Goal: Obtain resource: Download file/media

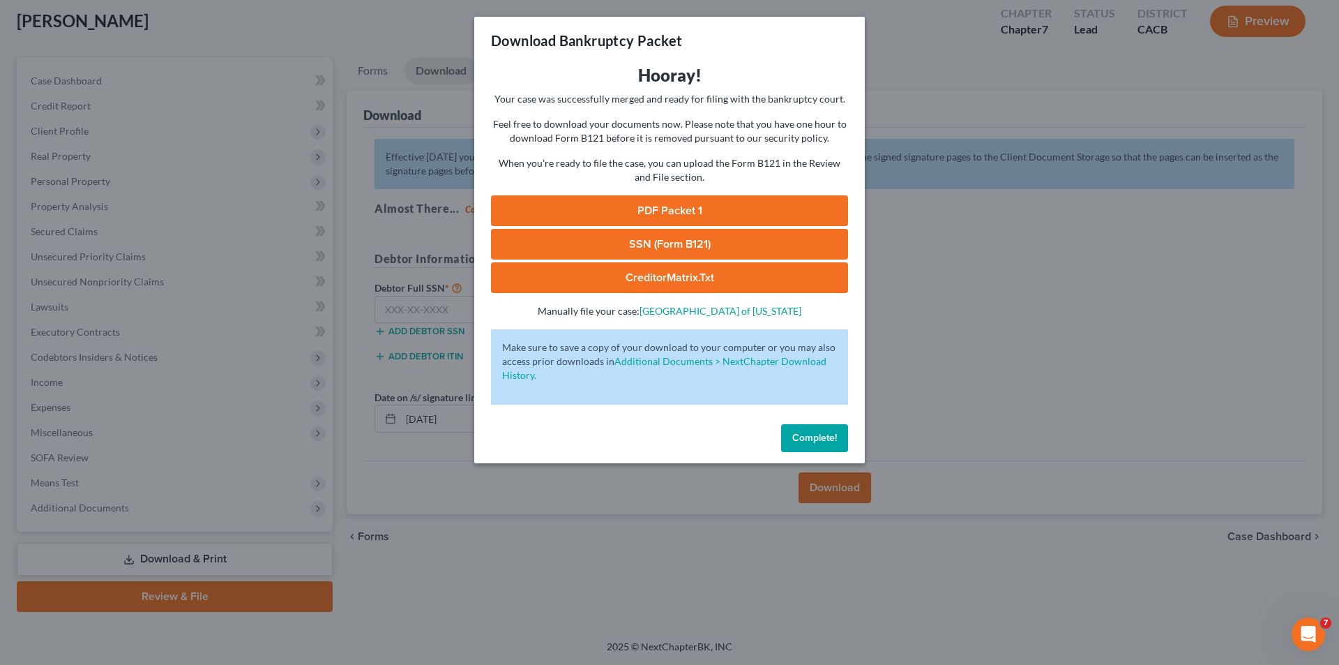
drag, startPoint x: 805, startPoint y: 438, endPoint x: 847, endPoint y: 293, distance: 151.2
click at [805, 439] on span "Complete!" at bounding box center [814, 438] width 45 height 12
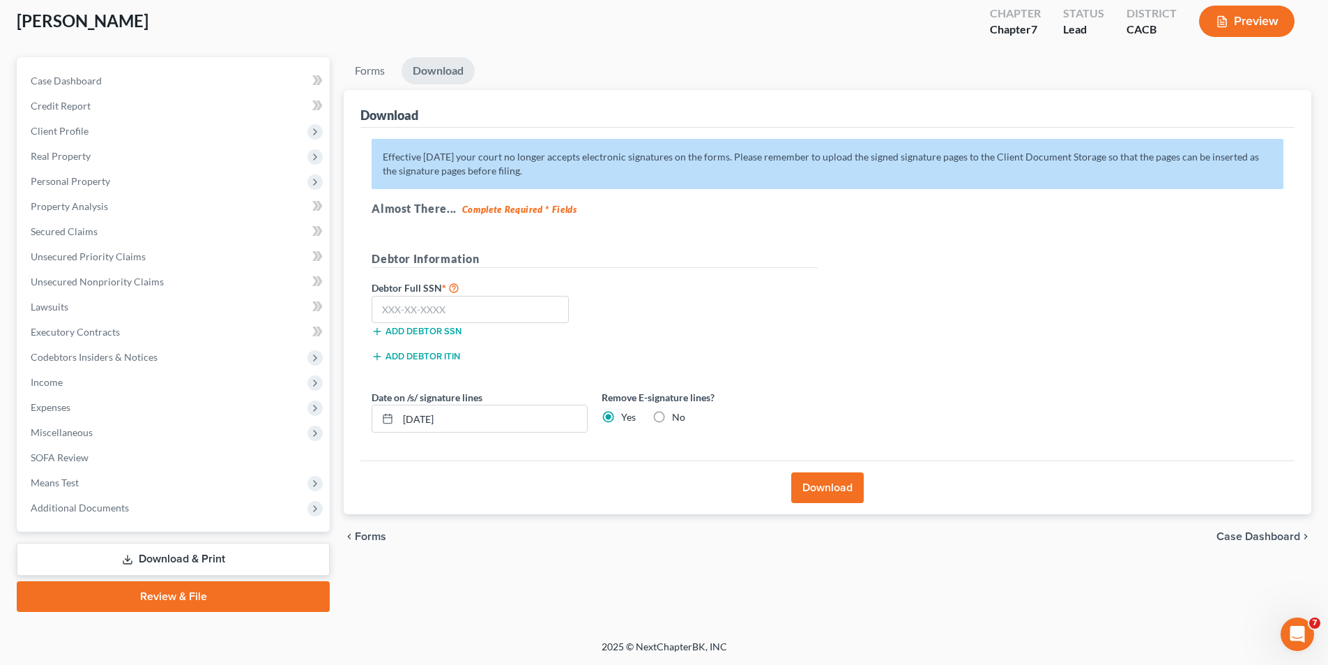
drag, startPoint x: 914, startPoint y: 318, endPoint x: 891, endPoint y: 431, distance: 115.3
click at [914, 318] on div "Effective [DATE] your court no longer accepts electronic signatures on the form…" at bounding box center [828, 294] width 934 height 333
click at [840, 483] on button "Download" at bounding box center [827, 487] width 73 height 31
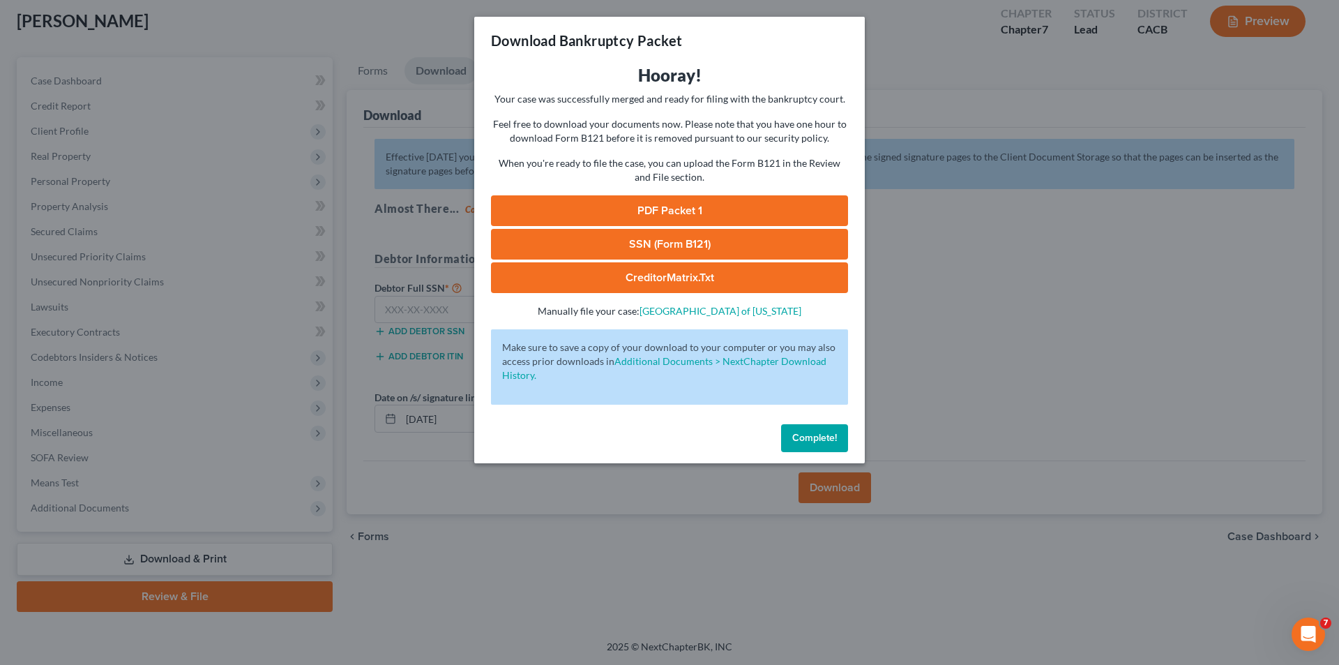
click at [697, 207] on link "PDF Packet 1" at bounding box center [669, 210] width 357 height 31
click at [715, 282] on link "CreditorMatrix.txt" at bounding box center [669, 277] width 357 height 31
click at [688, 248] on link "SSN (Form B121)" at bounding box center [669, 244] width 357 height 31
click at [823, 437] on span "Complete!" at bounding box center [814, 438] width 45 height 12
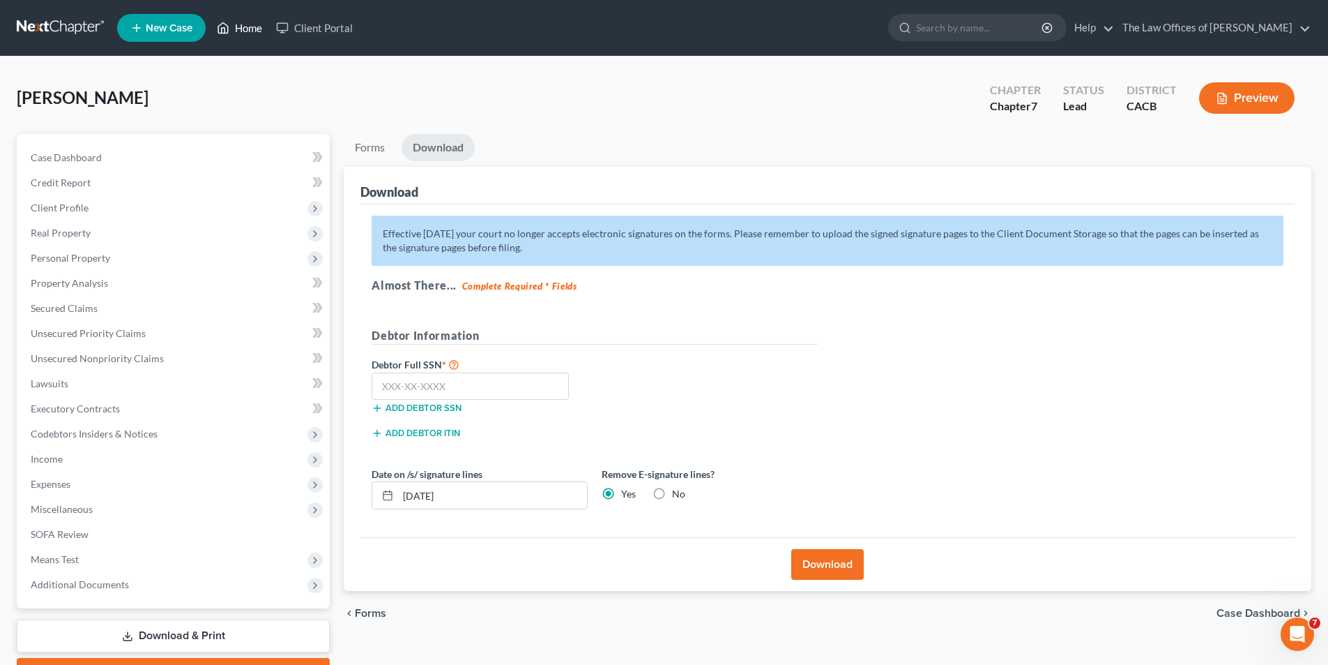
click at [248, 28] on link "Home" at bounding box center [239, 27] width 59 height 25
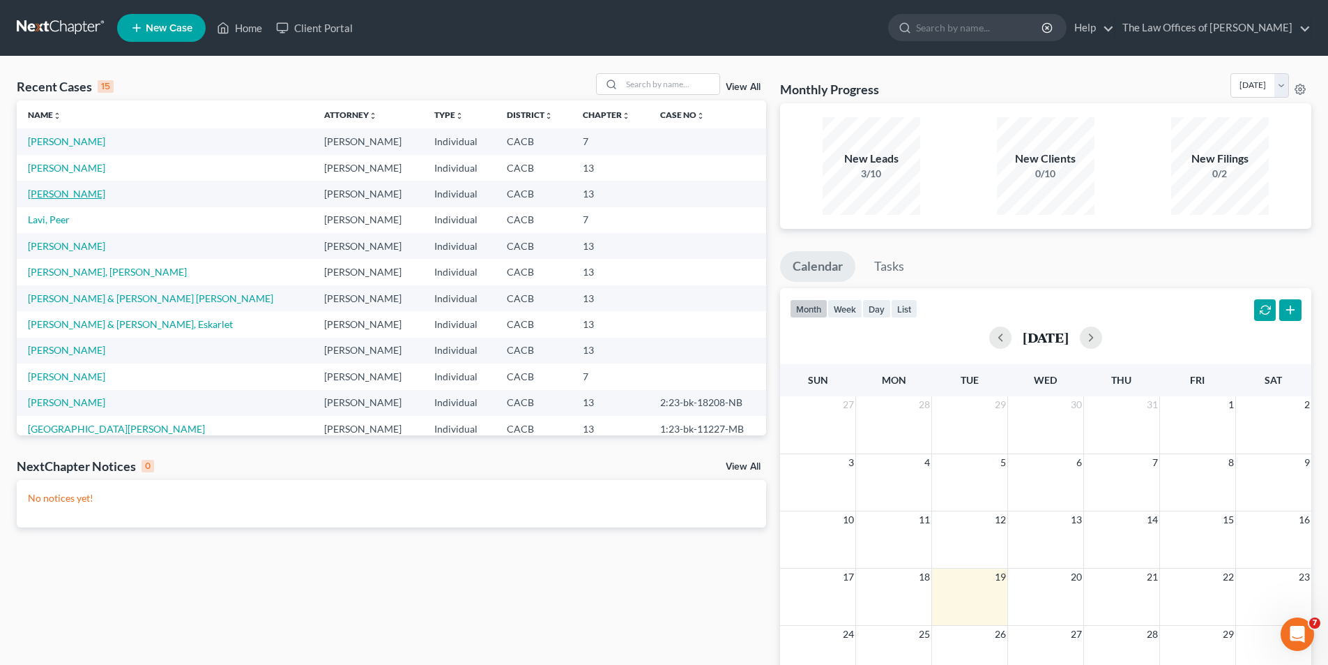
click at [75, 196] on link "[PERSON_NAME]" at bounding box center [66, 194] width 77 height 12
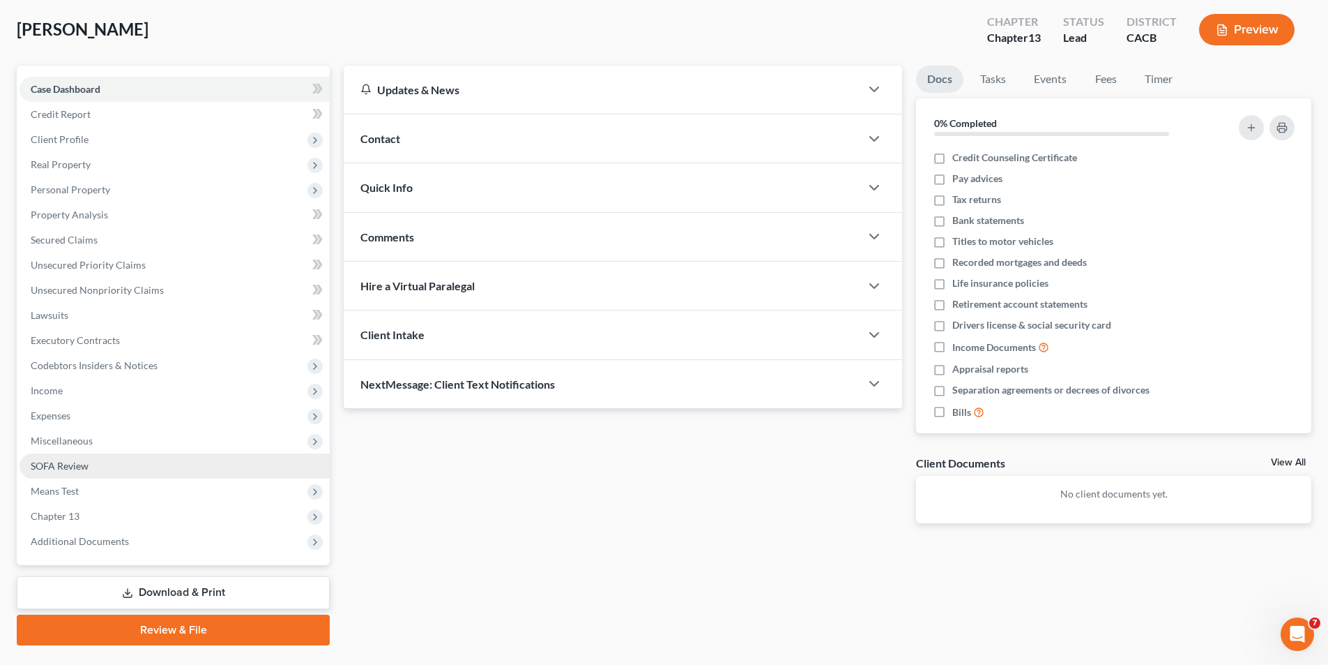
scroll to position [102, 0]
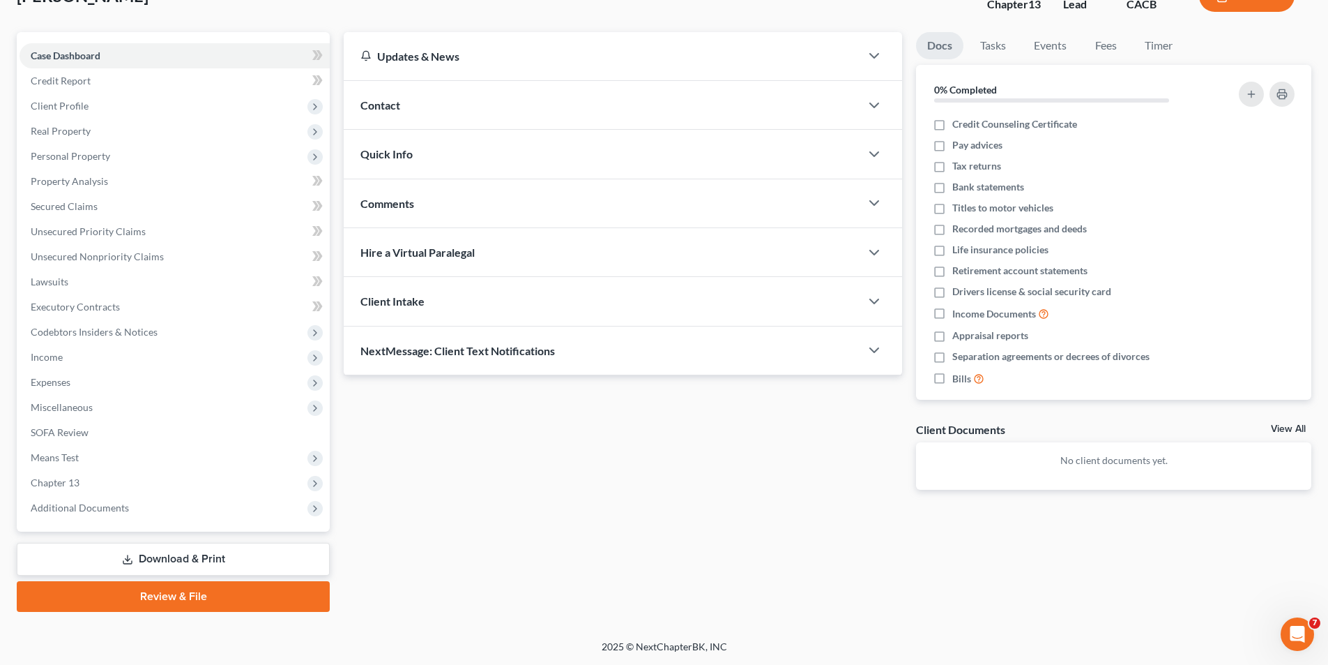
click at [151, 554] on link "Download & Print" at bounding box center [173, 559] width 313 height 33
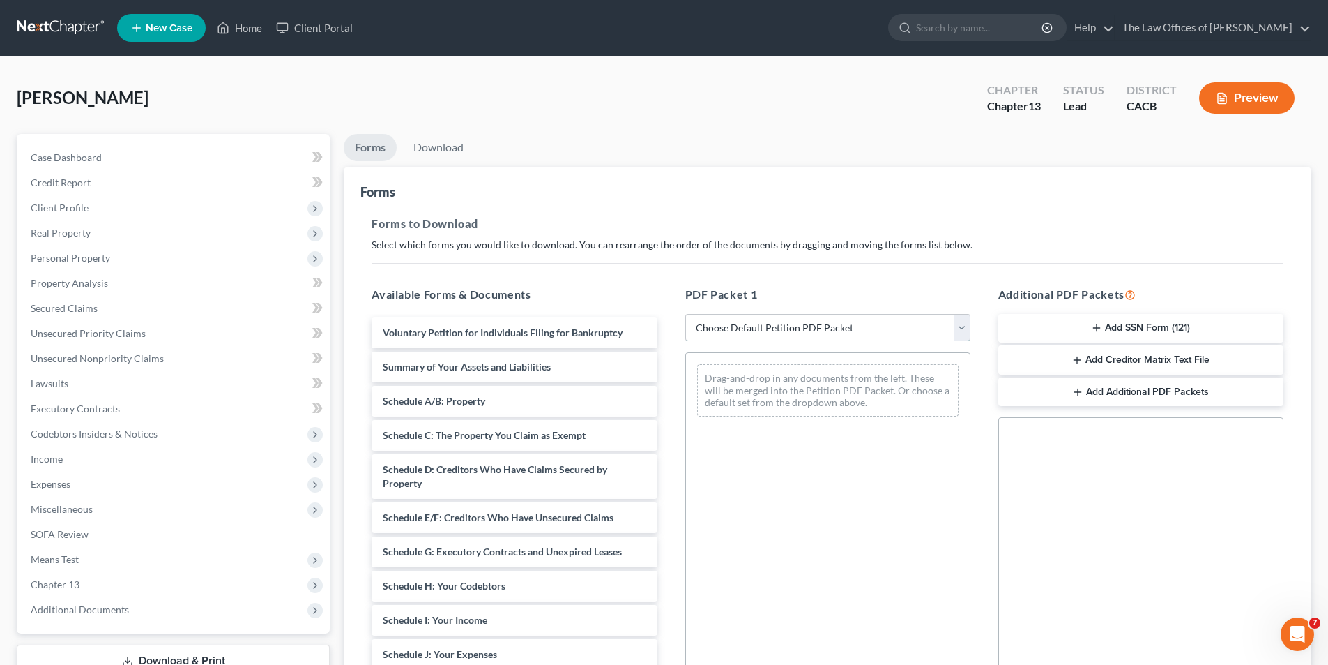
click at [783, 322] on select "Choose Default Petition PDF Packet Complete Bankruptcy Petition (all forms and …" at bounding box center [828, 328] width 285 height 28
select select "0"
click at [690, 314] on select "Choose Default Petition PDF Packet Complete Bankruptcy Petition (all forms and …" at bounding box center [828, 328] width 285 height 28
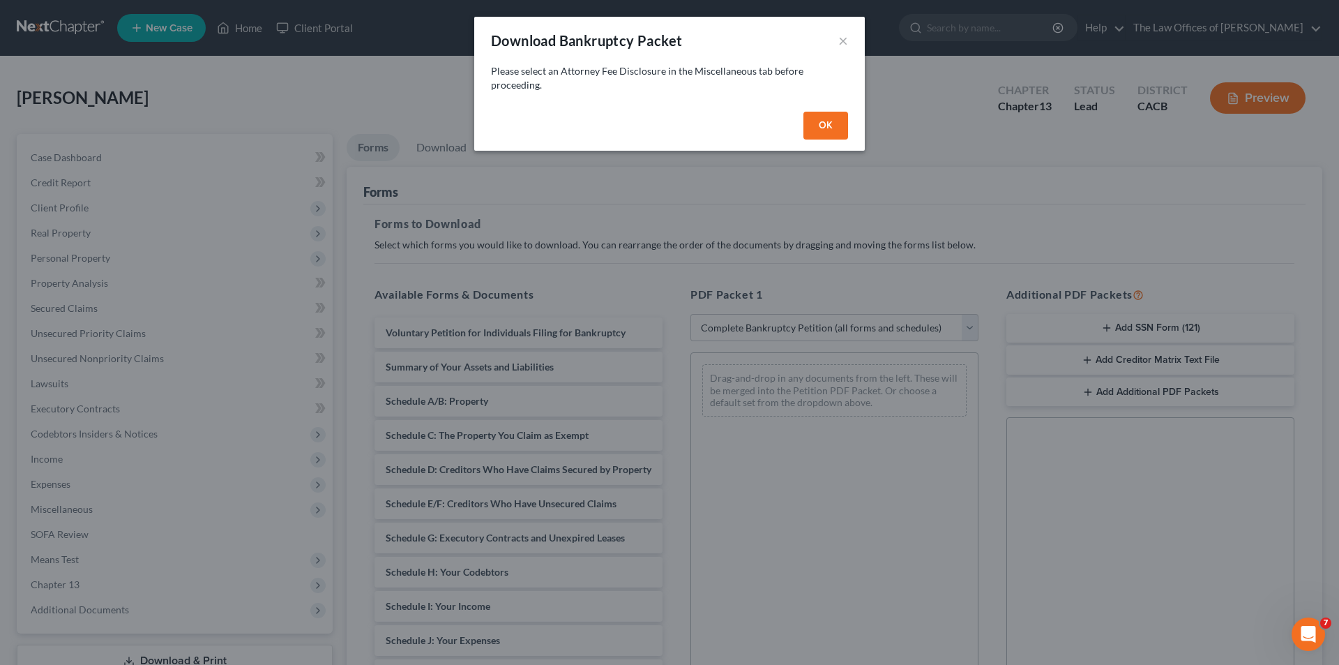
click at [827, 124] on button "OK" at bounding box center [825, 126] width 45 height 28
select select
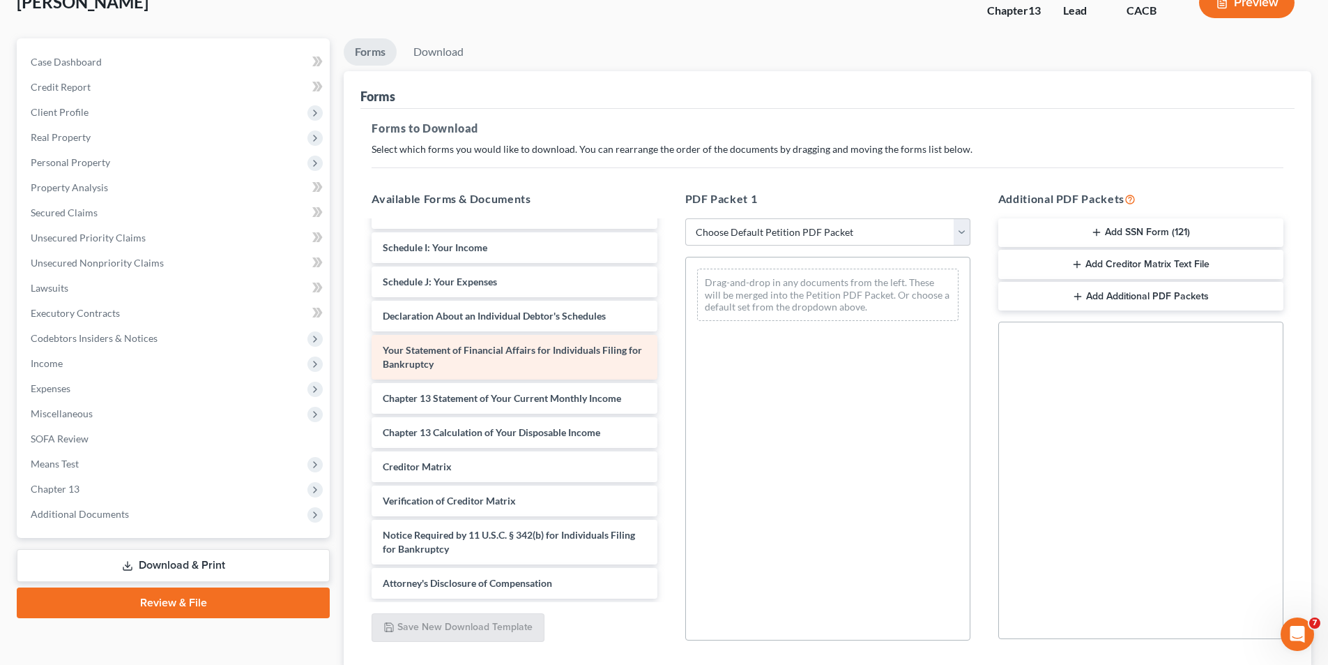
scroll to position [197, 0]
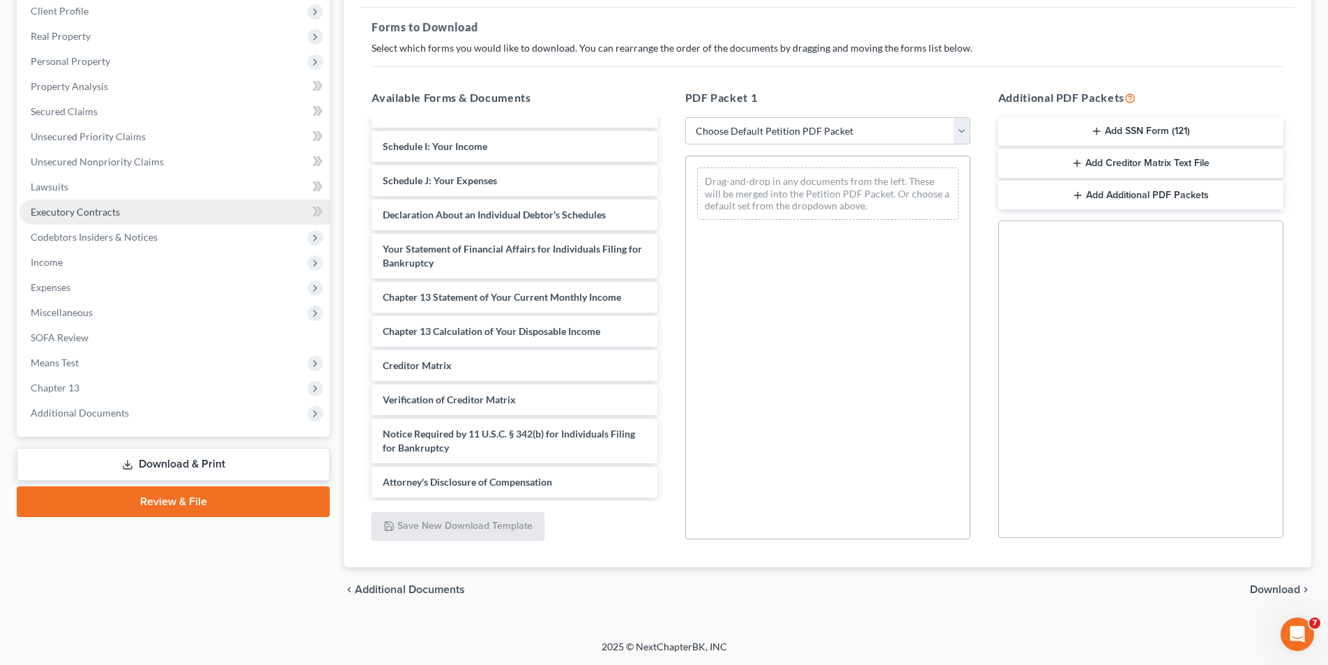
click at [71, 218] on link "Executory Contracts" at bounding box center [175, 211] width 310 height 25
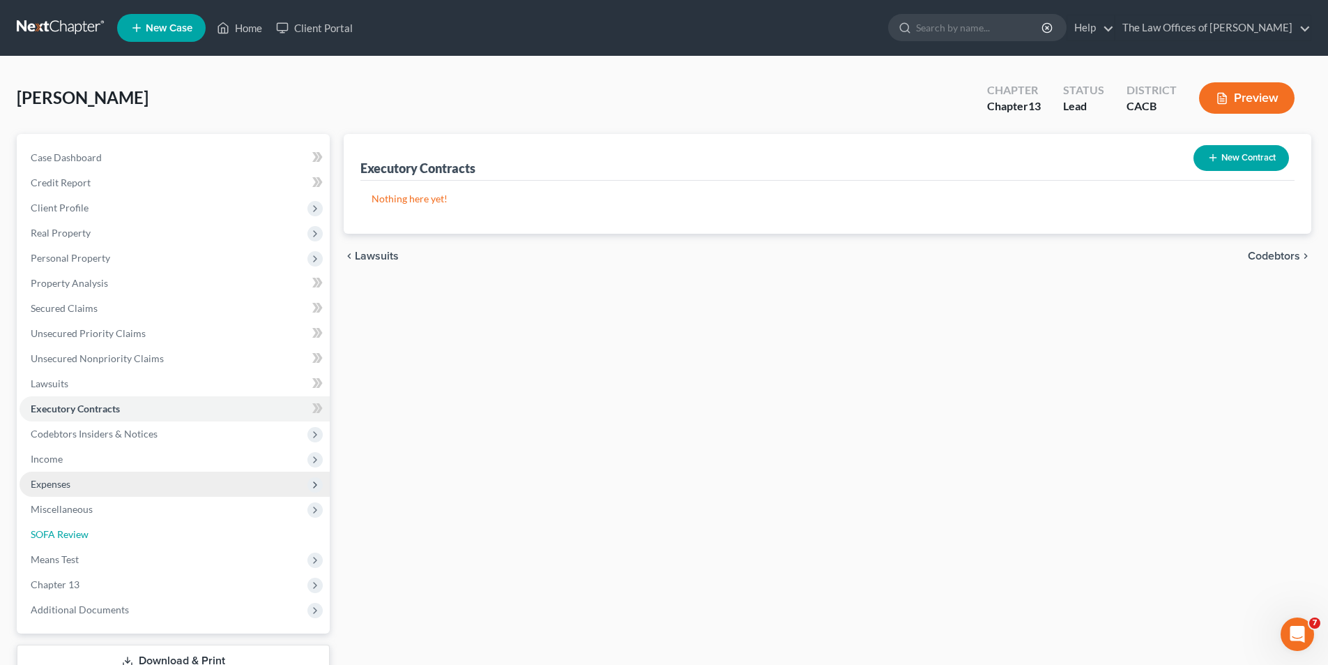
drag, startPoint x: 65, startPoint y: 529, endPoint x: 213, endPoint y: 474, distance: 158.4
click at [65, 529] on span "SOFA Review" at bounding box center [60, 534] width 58 height 12
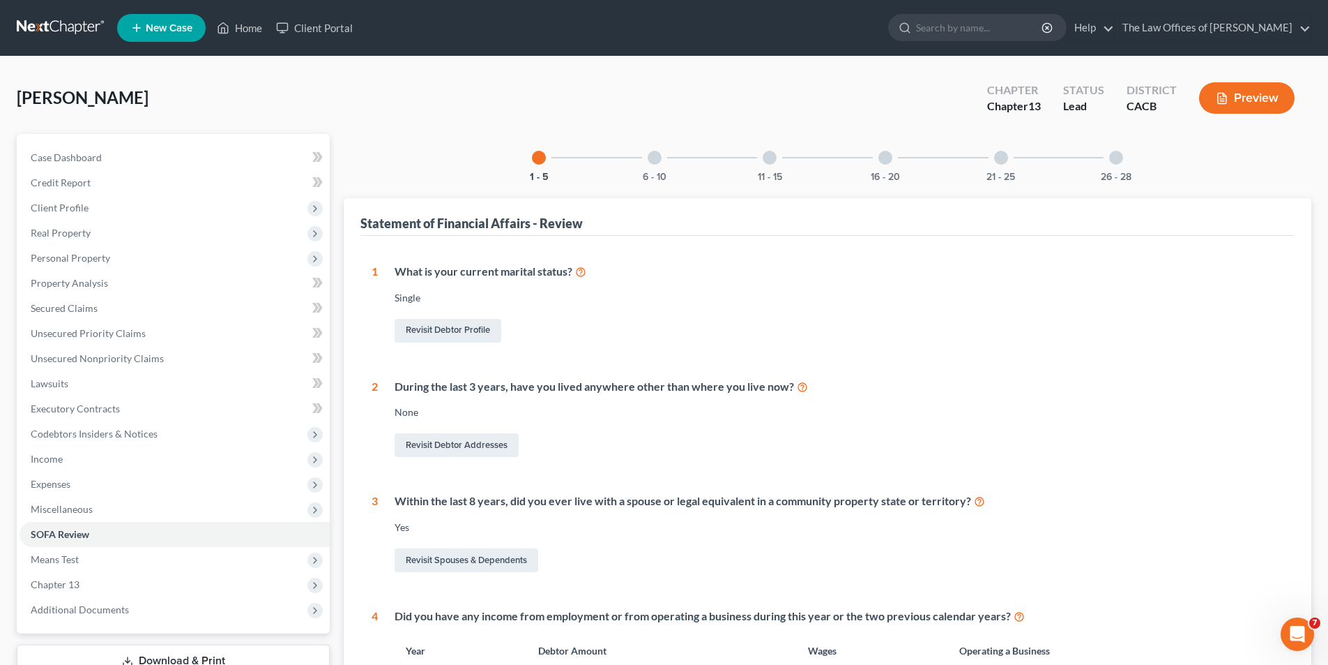
click at [660, 158] on div at bounding box center [655, 158] width 14 height 14
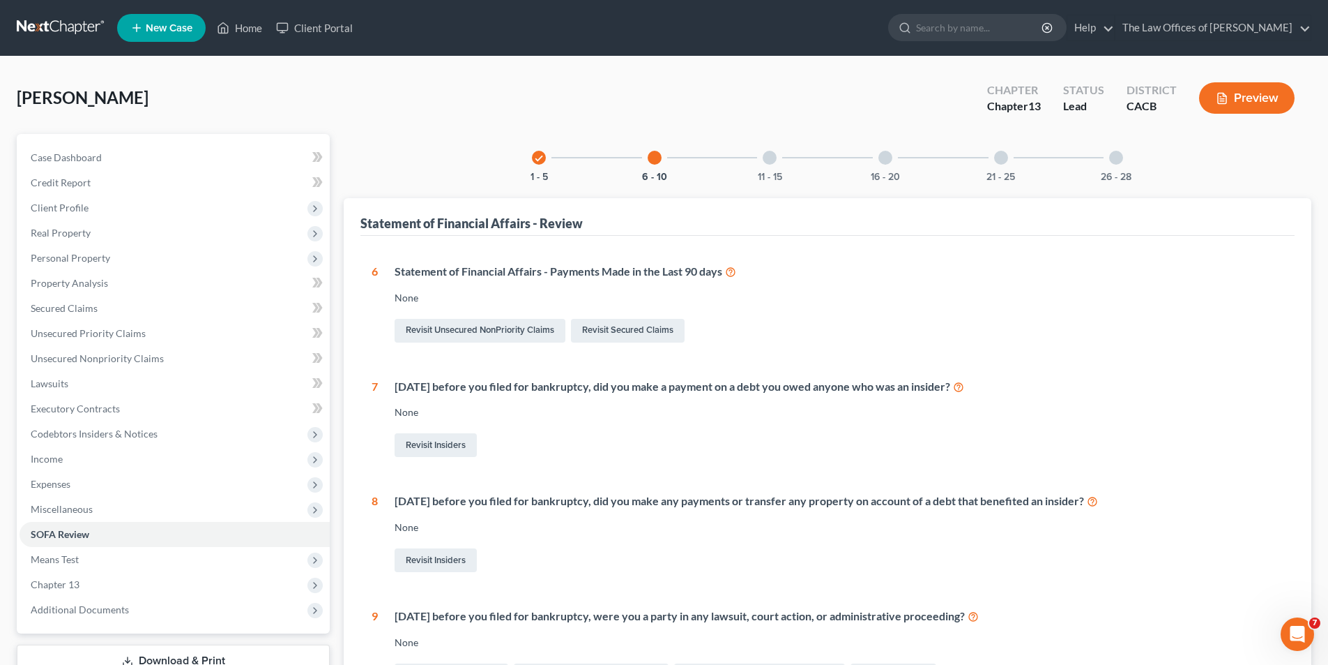
click at [772, 153] on div at bounding box center [770, 158] width 14 height 14
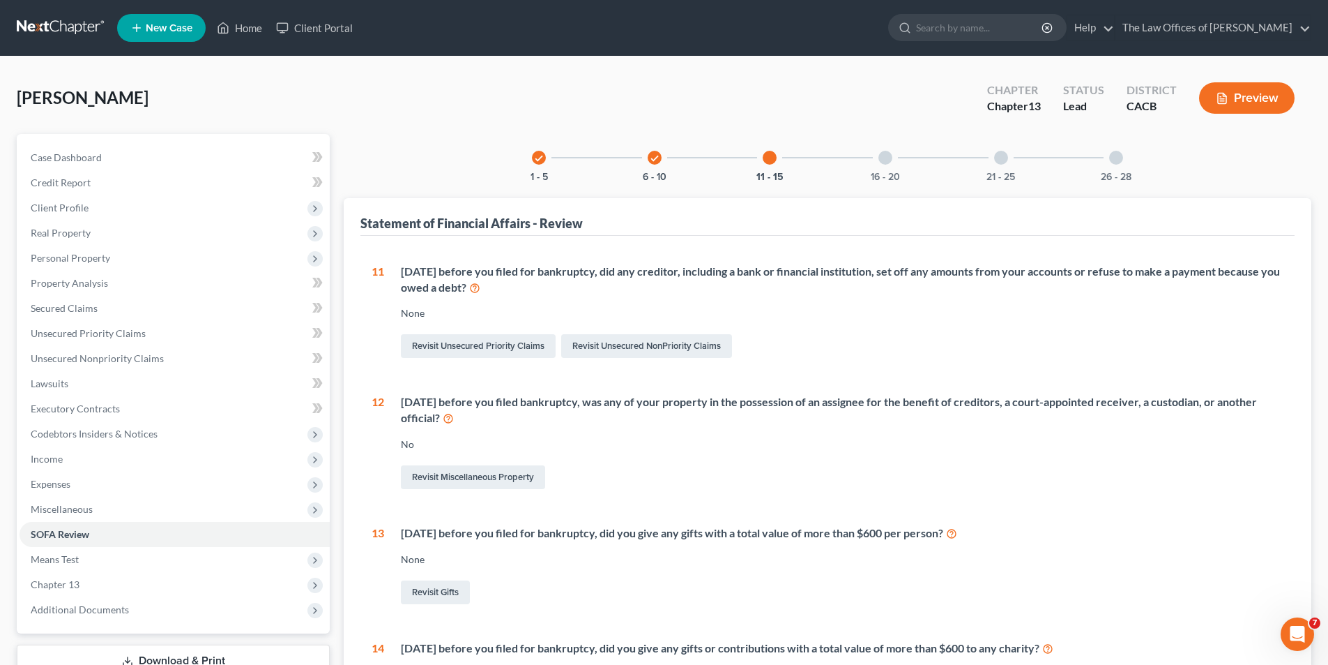
click at [884, 157] on div at bounding box center [886, 158] width 14 height 14
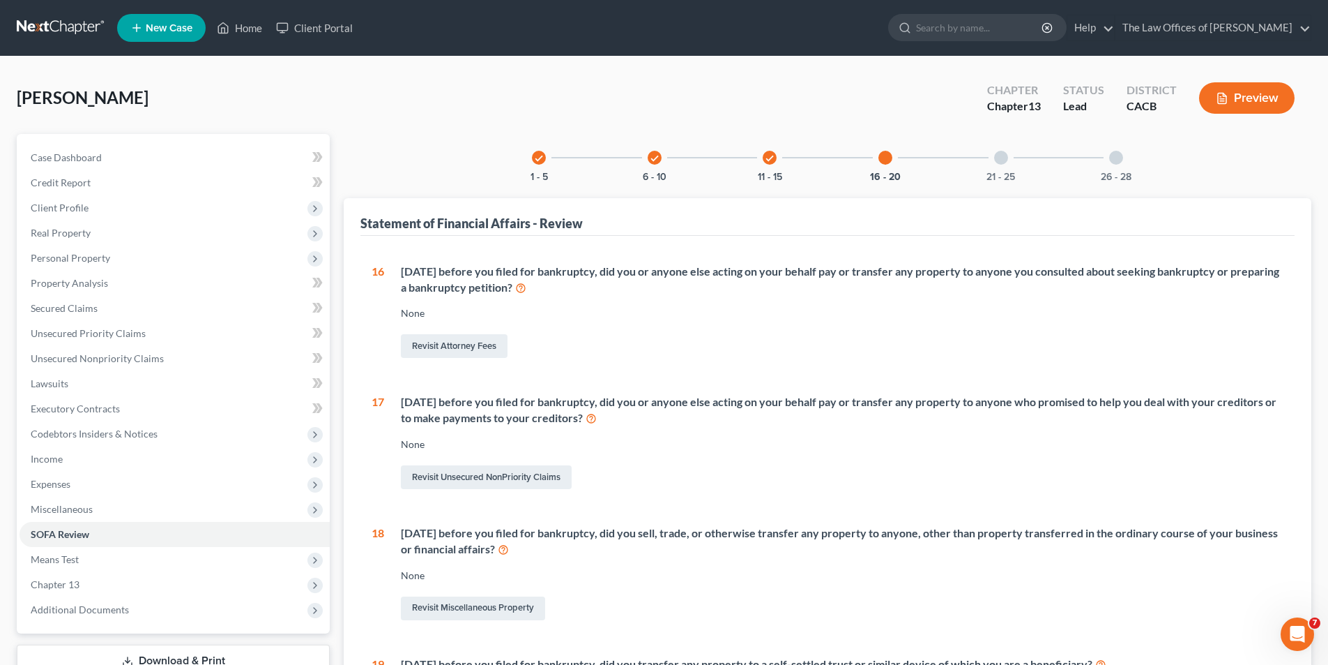
scroll to position [70, 0]
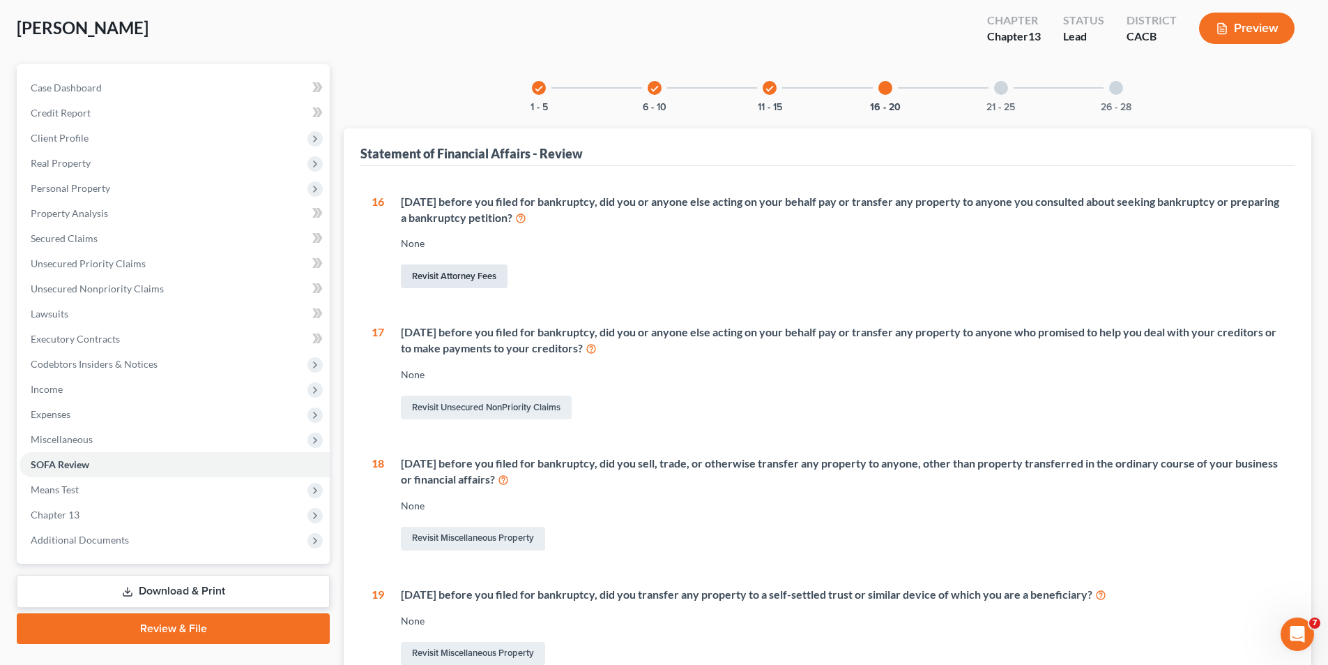
click at [433, 278] on link "Revisit Attorney Fees" at bounding box center [454, 276] width 107 height 24
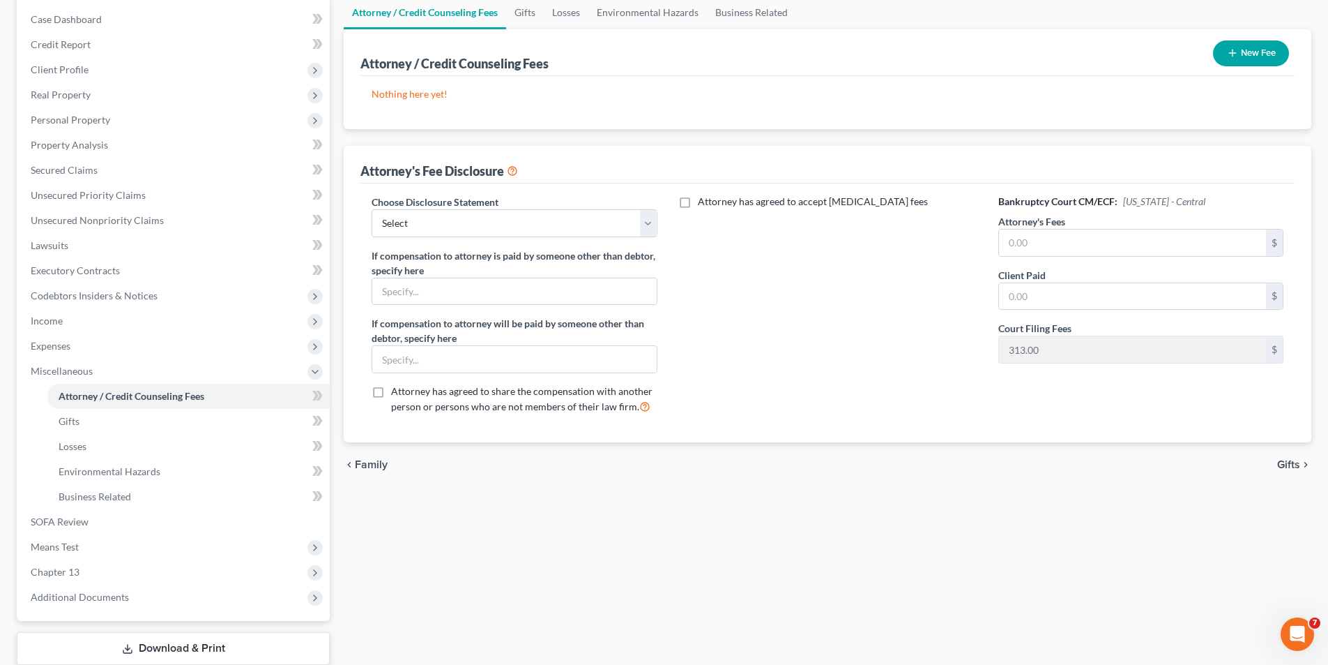
scroll to position [139, 0]
click at [478, 231] on select "Select Fee Disclosure" at bounding box center [514, 222] width 285 height 28
select select "0"
click at [372, 208] on select "Select Fee Disclosure" at bounding box center [514, 222] width 285 height 28
click at [1044, 247] on input "text" at bounding box center [1132, 241] width 267 height 26
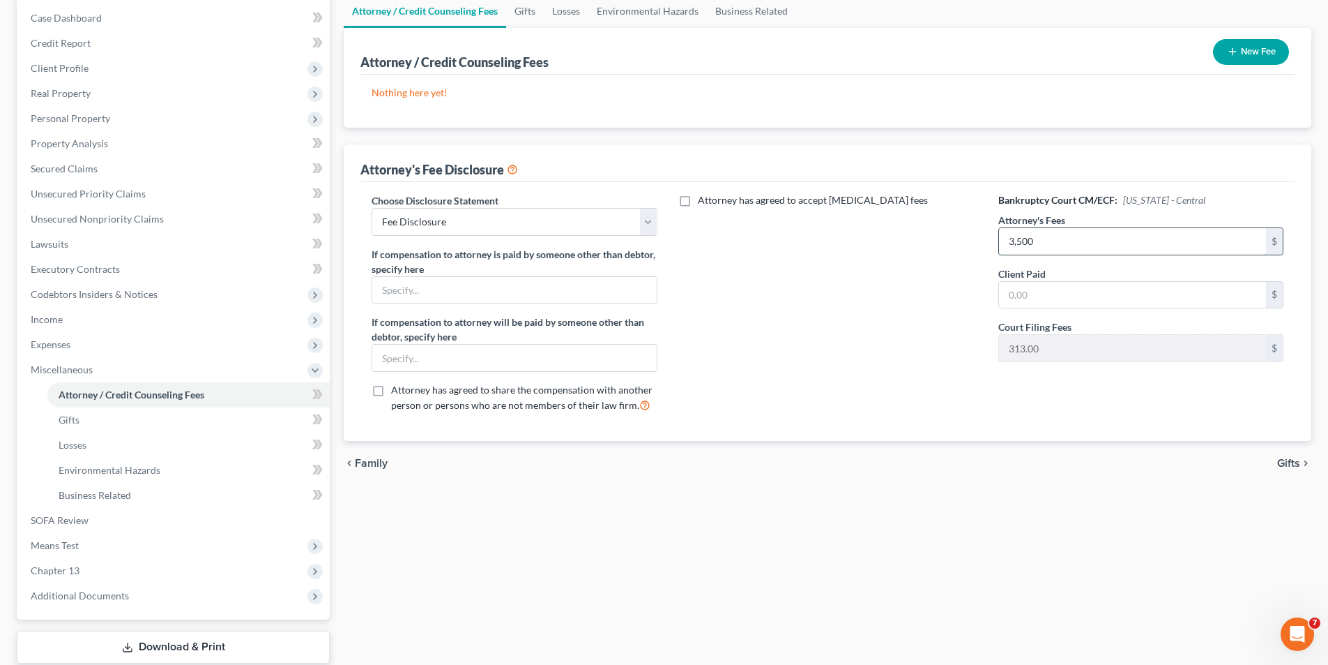
type input "3,500"
click at [1292, 466] on span "Gifts" at bounding box center [1289, 462] width 23 height 11
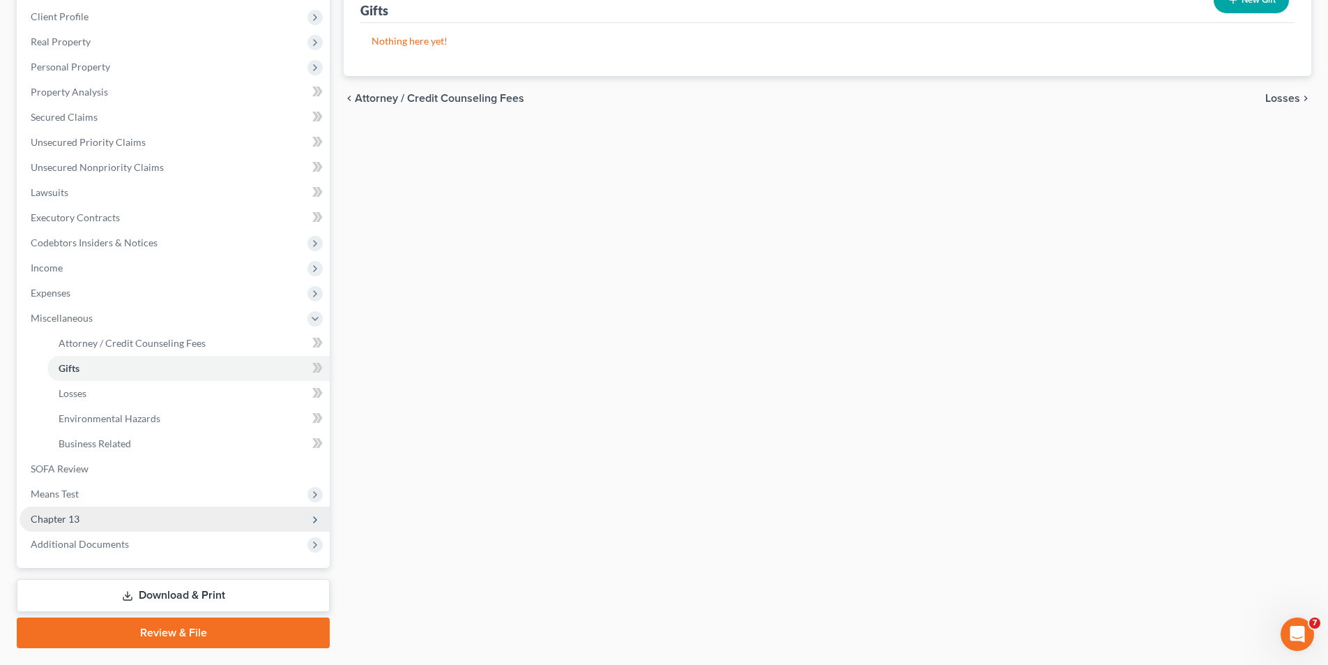
scroll to position [227, 0]
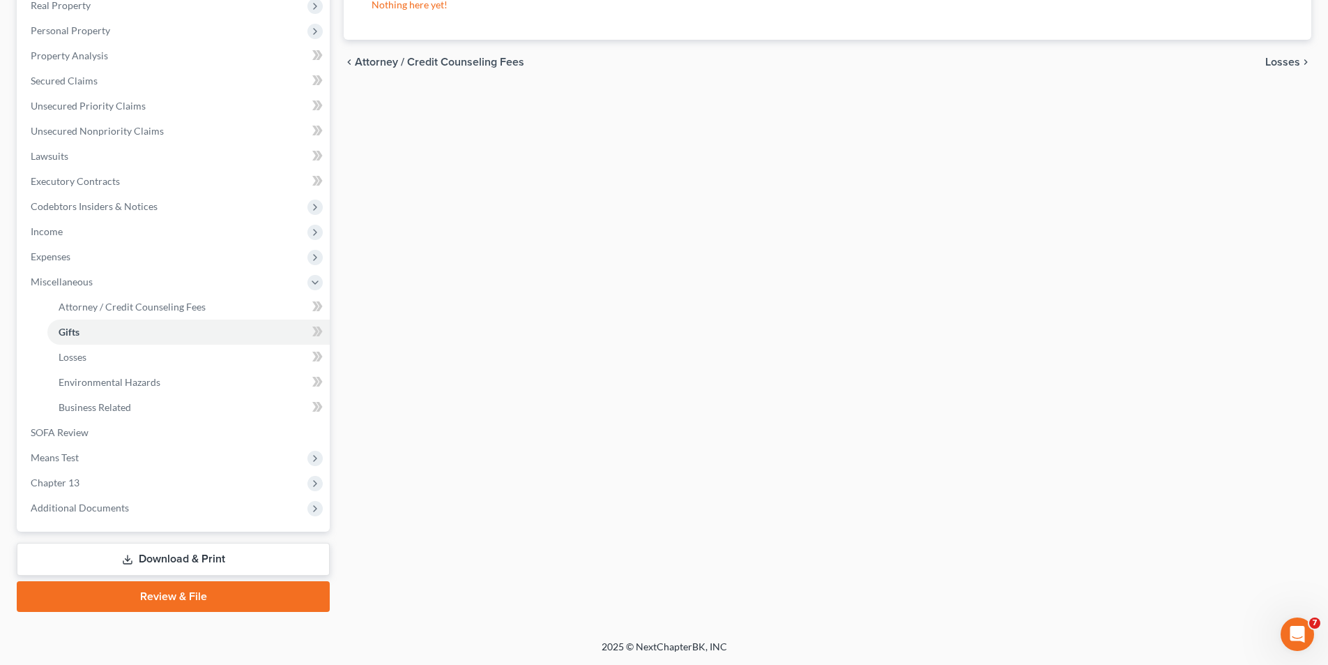
click at [157, 550] on link "Download & Print" at bounding box center [173, 559] width 313 height 33
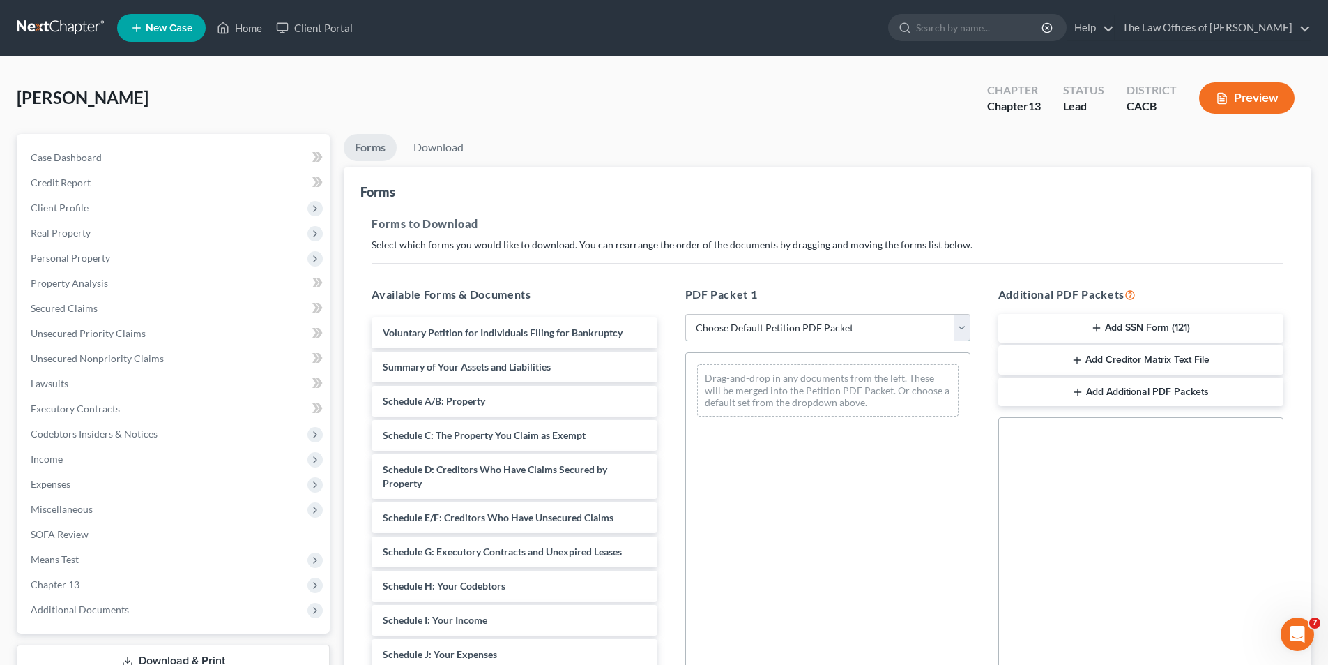
drag, startPoint x: 791, startPoint y: 324, endPoint x: 782, endPoint y: 339, distance: 17.5
click at [791, 324] on select "Choose Default Petition PDF Packet Complete Bankruptcy Petition (all forms and …" at bounding box center [828, 328] width 285 height 28
select select "0"
click at [686, 314] on select "Choose Default Petition PDF Packet Complete Bankruptcy Petition (all forms and …" at bounding box center [828, 328] width 285 height 28
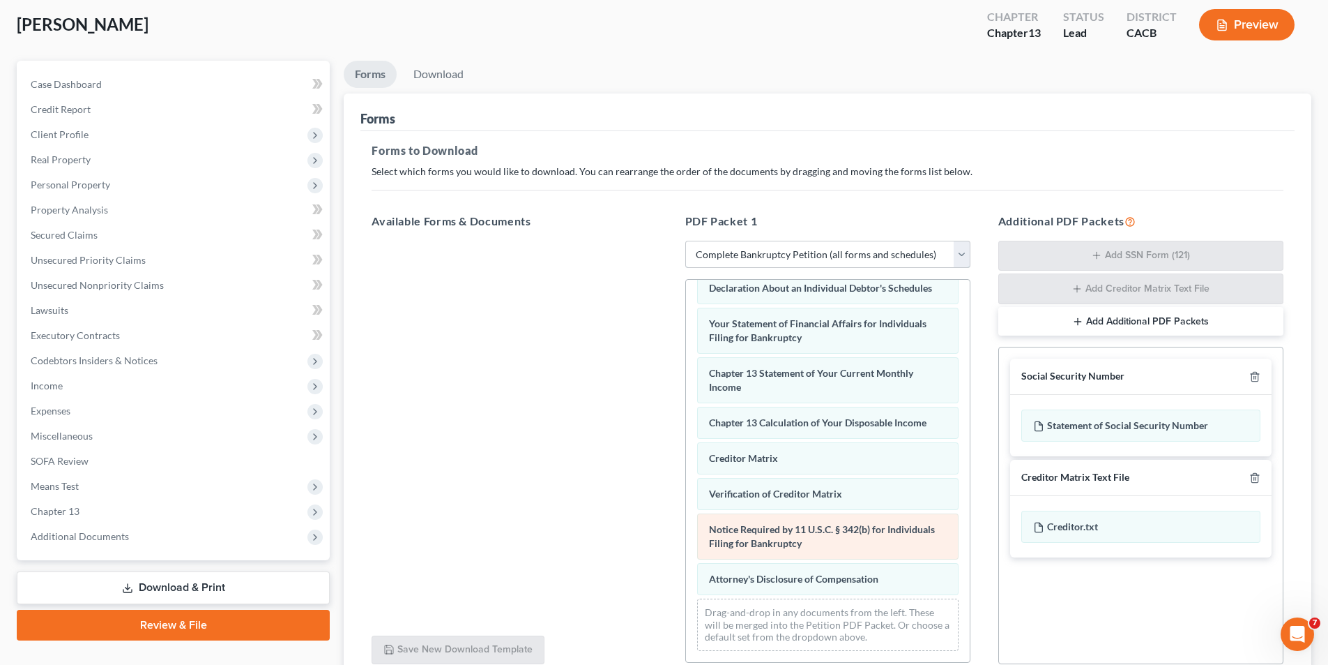
scroll to position [198, 0]
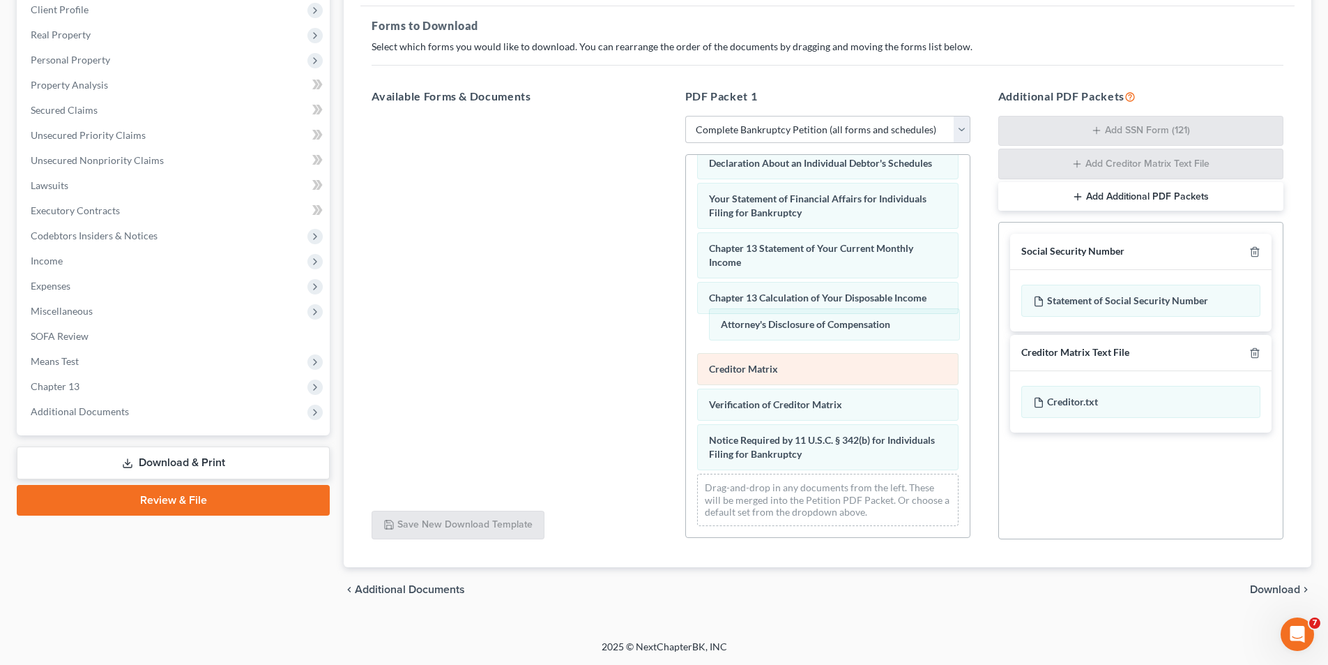
drag, startPoint x: 757, startPoint y: 451, endPoint x: 787, endPoint y: 364, distance: 92.0
click at [771, 323] on div "Attorney's Disclosure of Compensation Voluntary Petition for Individuals Filing…" at bounding box center [828, 137] width 284 height 798
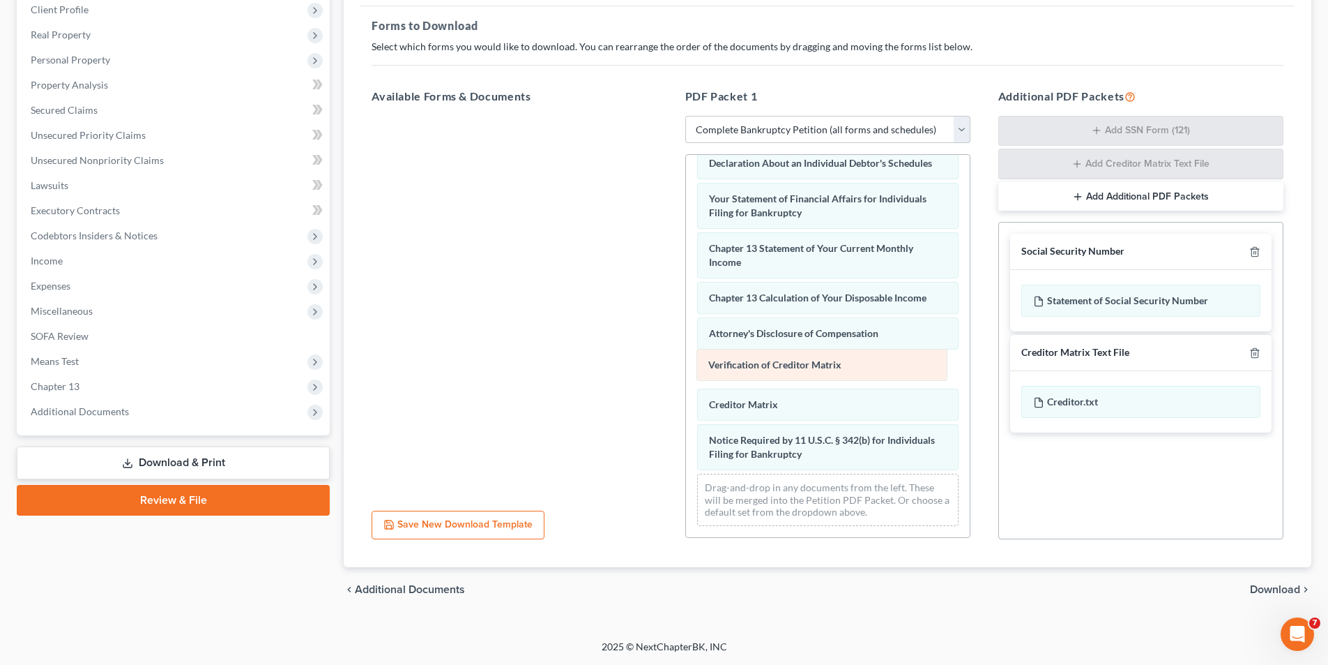
drag, startPoint x: 788, startPoint y: 405, endPoint x: 787, endPoint y: 364, distance: 41.1
click at [787, 364] on div "Verification of Creditor Matrix Voluntary Petition for Individuals Filing for B…" at bounding box center [828, 137] width 284 height 798
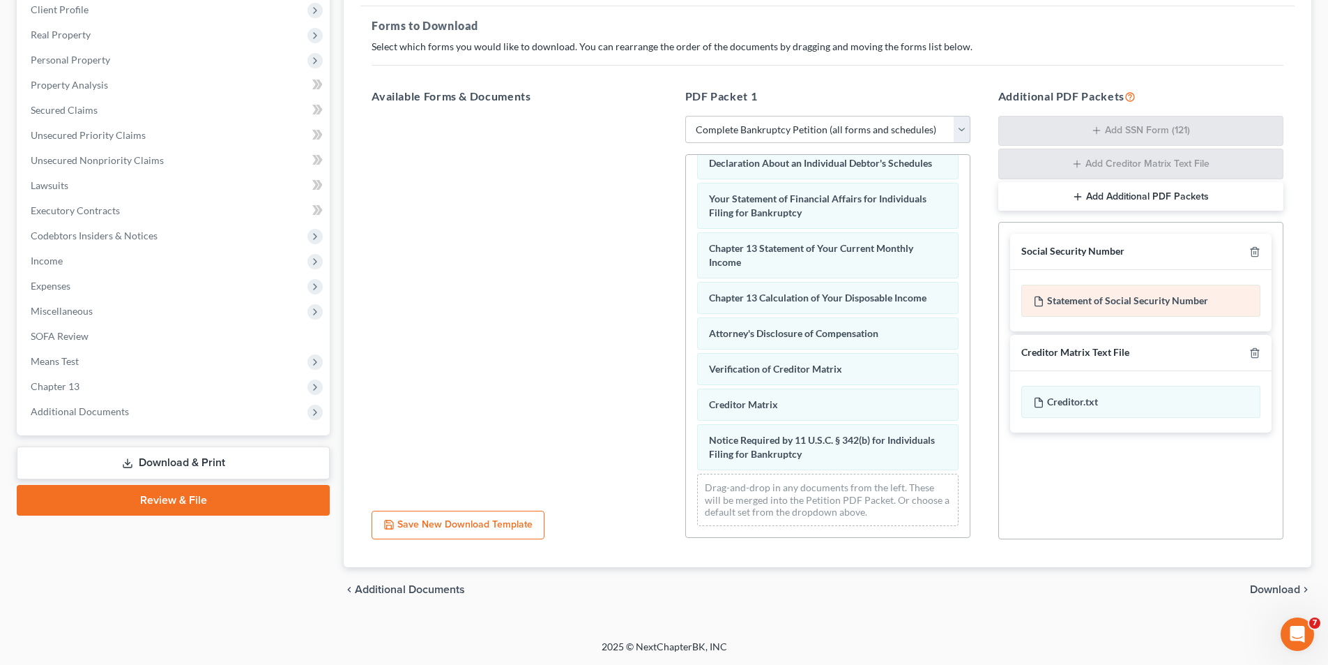
click at [1062, 303] on div "Statement of Social Security Number" at bounding box center [1141, 301] width 239 height 32
click at [1059, 306] on div "Statement of Social Security Number" at bounding box center [1141, 301] width 239 height 32
click at [1276, 585] on span "Download" at bounding box center [1275, 589] width 50 height 11
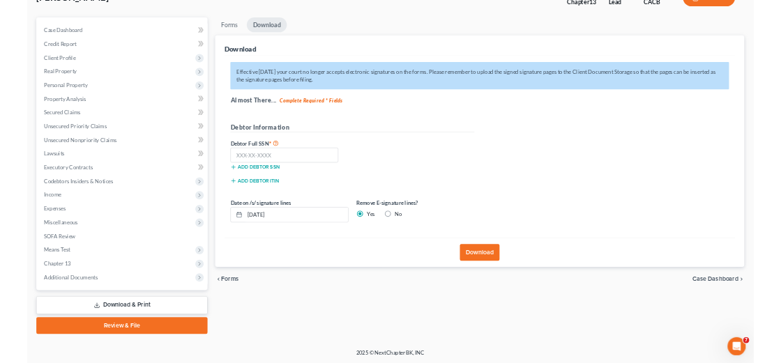
scroll to position [102, 0]
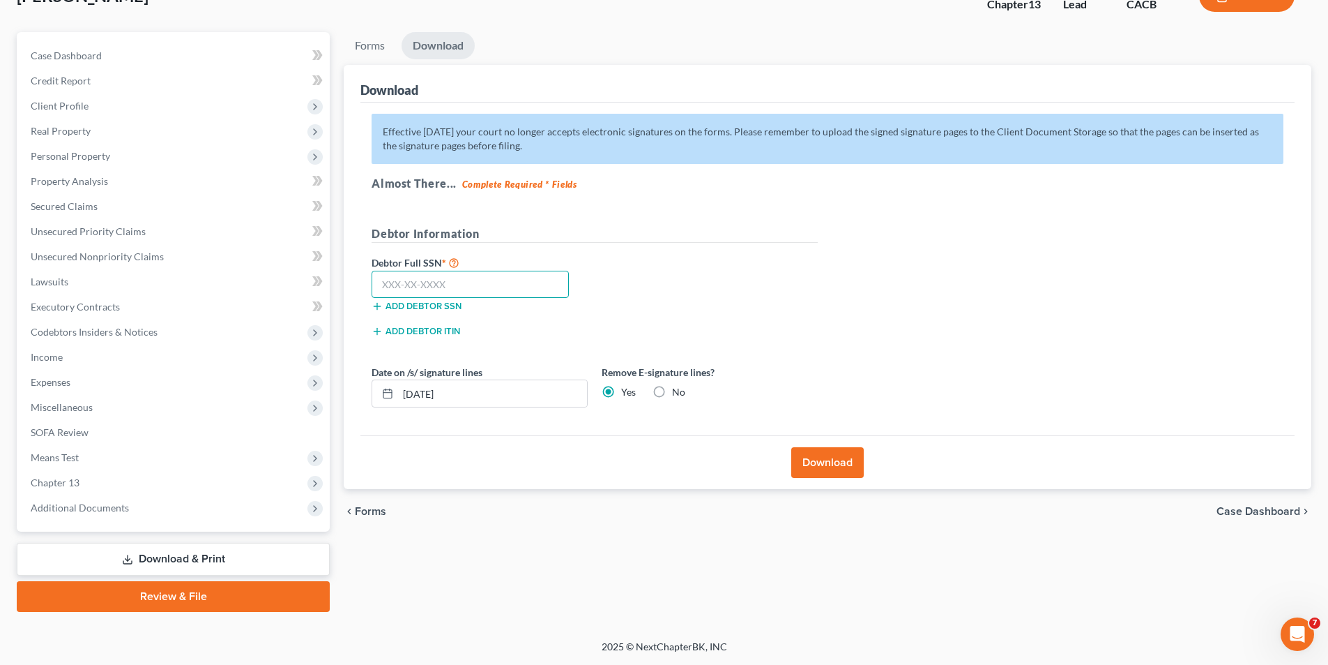
click at [487, 286] on input "text" at bounding box center [470, 285] width 197 height 28
click at [1018, 282] on div "Effective [DATE] your court no longer accepts electronic signatures on the form…" at bounding box center [828, 269] width 934 height 333
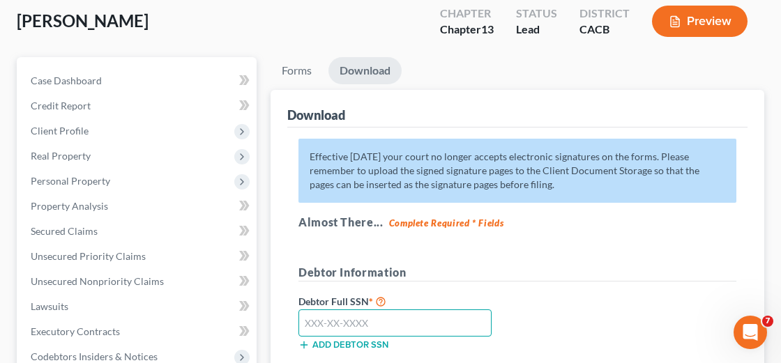
click at [349, 310] on input "text" at bounding box center [394, 324] width 193 height 28
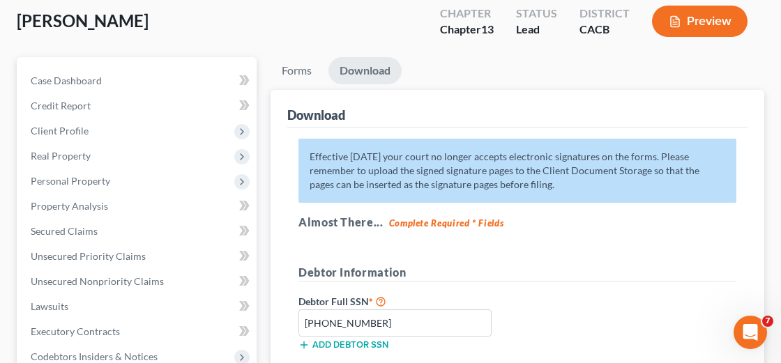
click at [575, 293] on div "Debtor Full SSN * [PHONE_NUMBER] Add debtor SSN" at bounding box center [517, 328] width 452 height 70
click at [425, 310] on input "[PHONE_NUMBER]" at bounding box center [394, 324] width 193 height 28
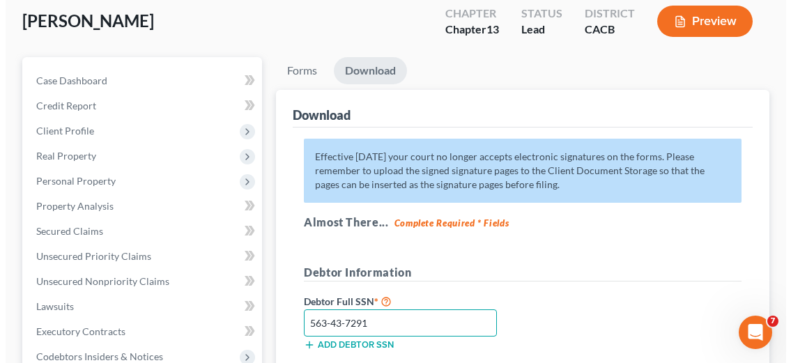
scroll to position [311, 0]
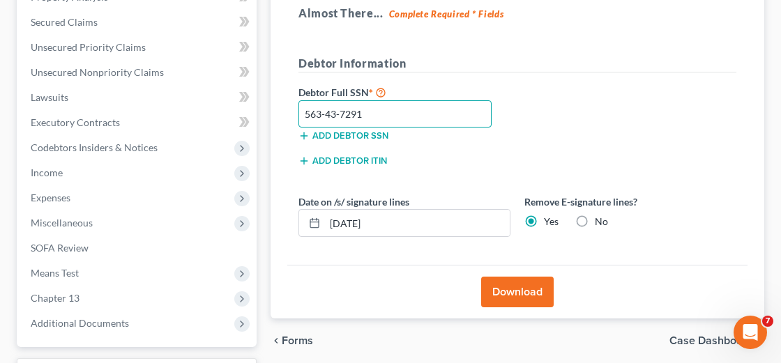
type input "563-43-7291"
click at [531, 277] on button "Download" at bounding box center [517, 292] width 73 height 31
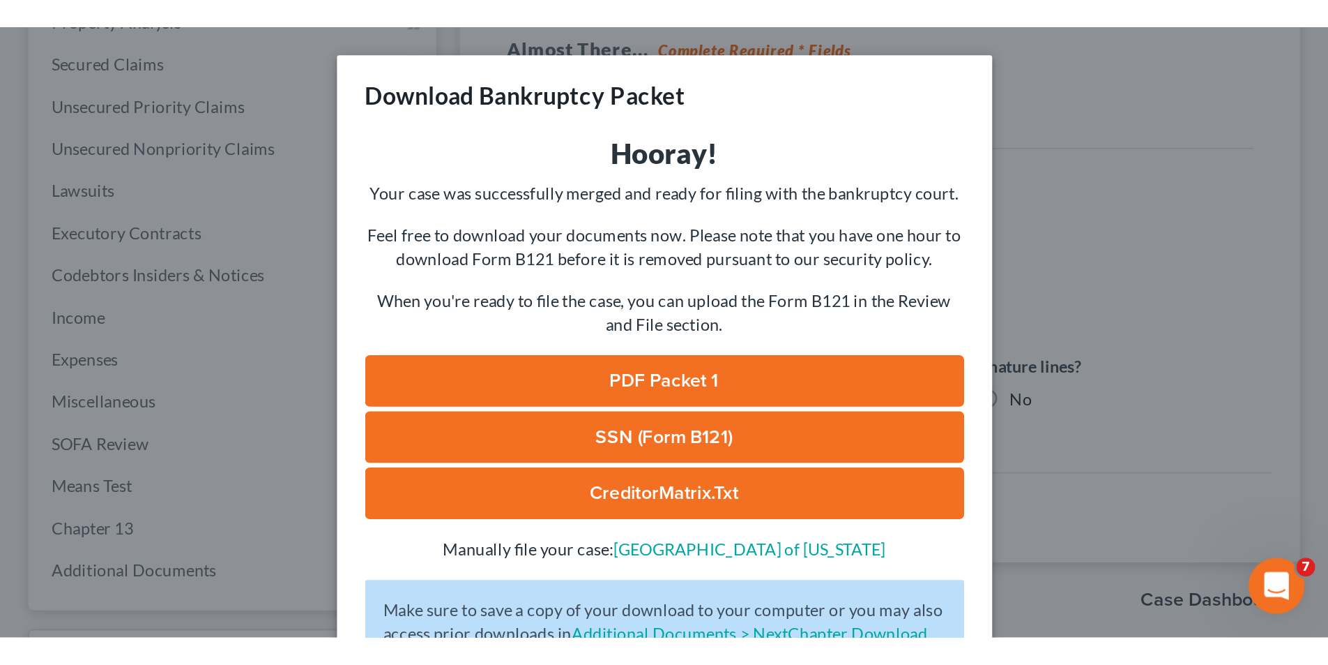
scroll to position [102, 0]
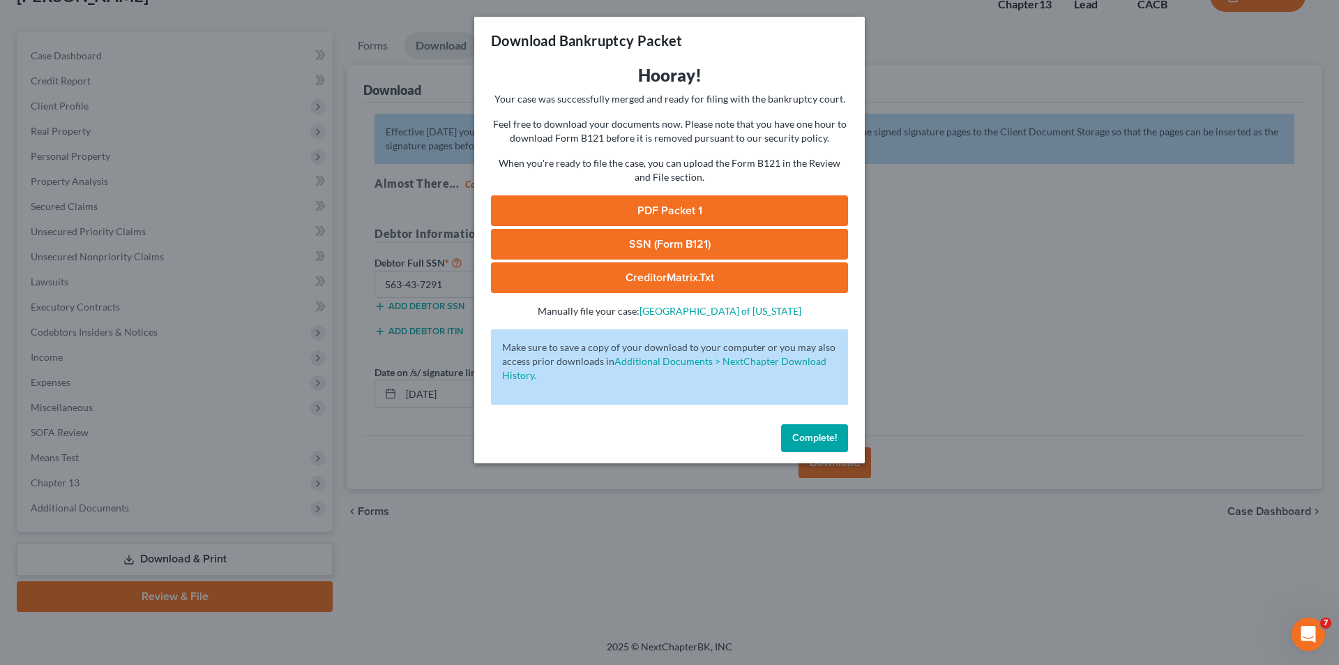
click at [682, 209] on link "PDF Packet 1" at bounding box center [669, 210] width 357 height 31
click at [690, 245] on link "SSN (Form B121)" at bounding box center [669, 244] width 357 height 31
click at [665, 281] on link "CreditorMatrix.txt" at bounding box center [669, 277] width 357 height 31
drag, startPoint x: 804, startPoint y: 435, endPoint x: 789, endPoint y: 414, distance: 26.5
click at [804, 435] on span "Complete!" at bounding box center [814, 438] width 45 height 12
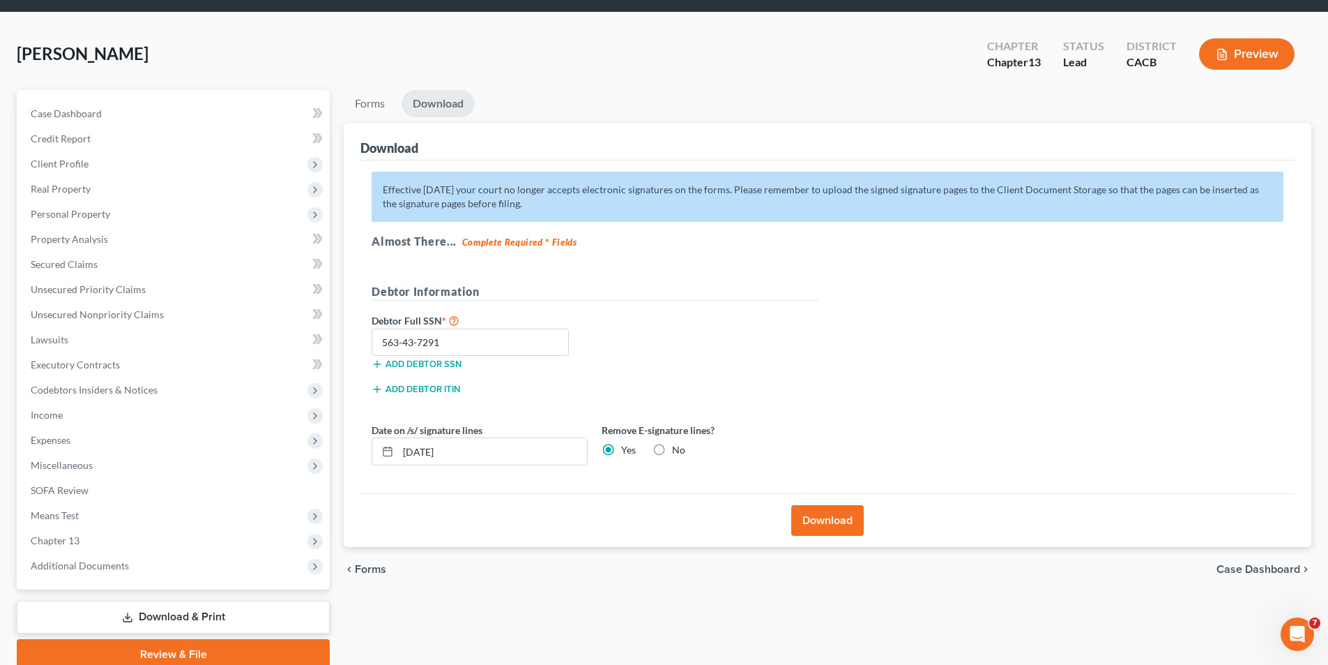
scroll to position [0, 0]
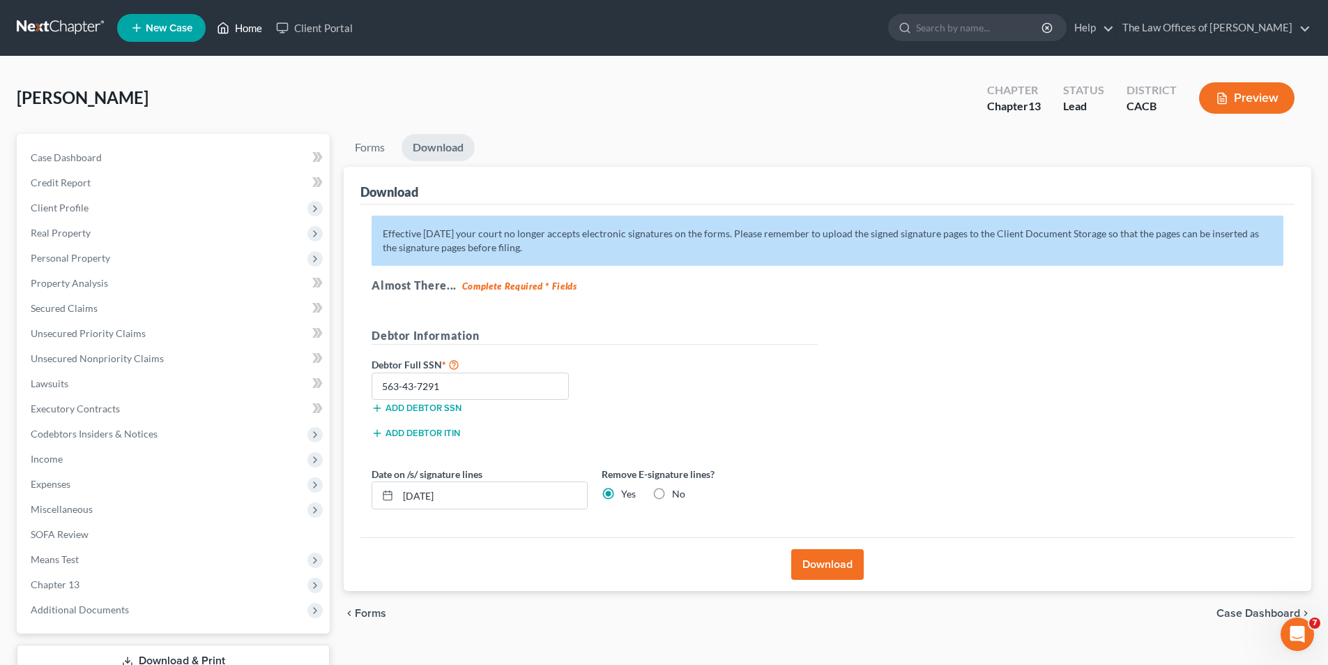
click at [237, 31] on link "Home" at bounding box center [239, 27] width 59 height 25
